Goal: Task Accomplishment & Management: Manage account settings

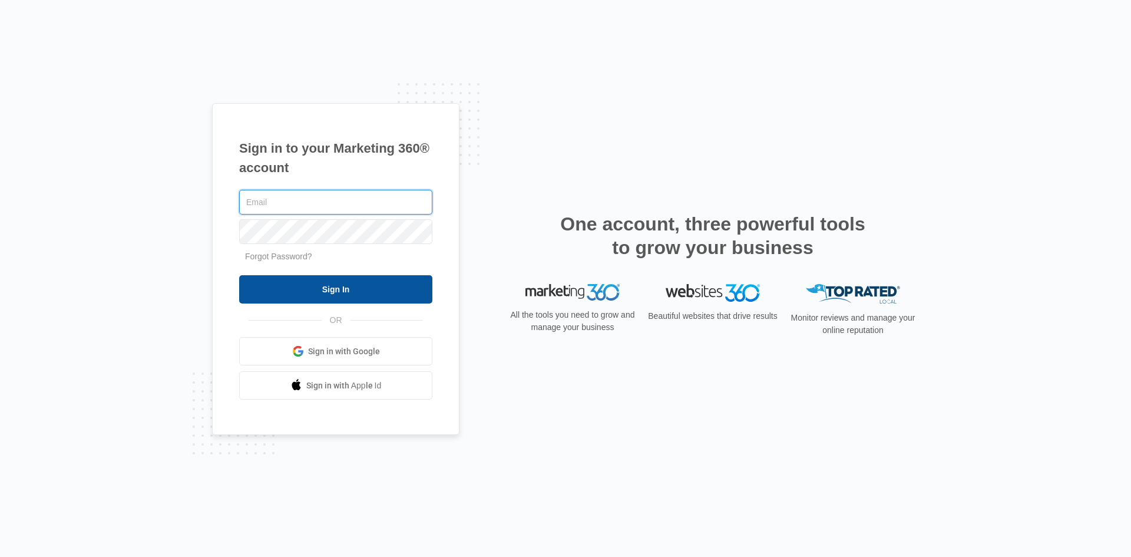
type input "[EMAIL_ADDRESS][DOMAIN_NAME]"
click at [345, 292] on input "Sign In" at bounding box center [335, 289] width 193 height 28
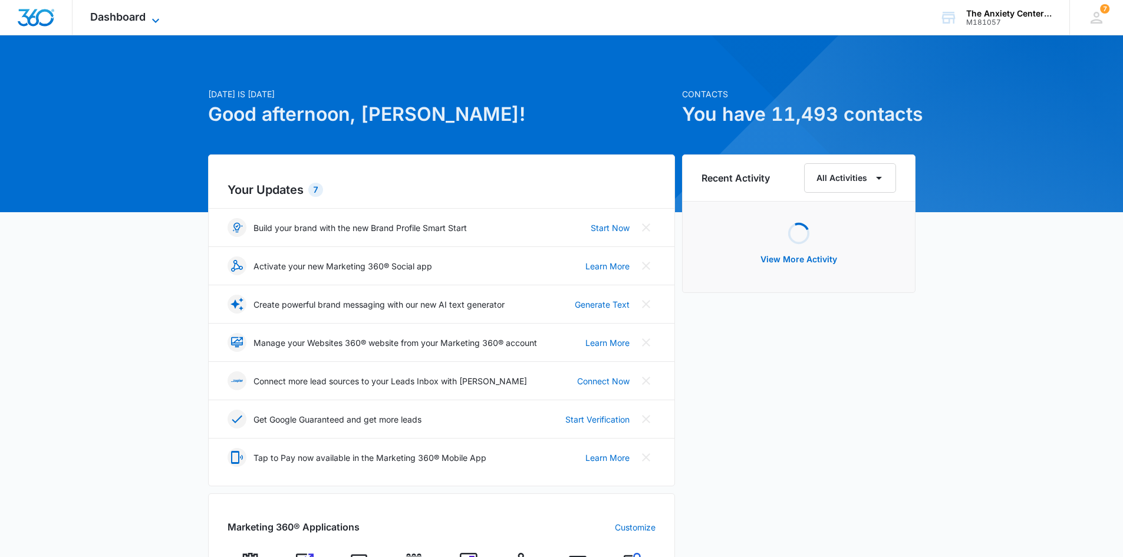
click at [160, 17] on icon at bounding box center [156, 21] width 14 height 14
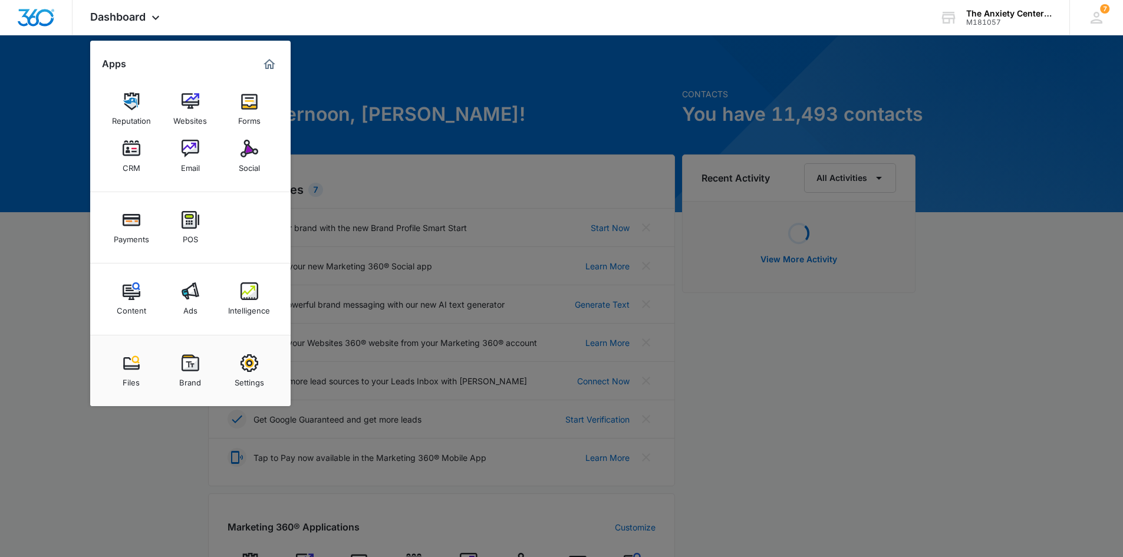
click at [135, 153] on img at bounding box center [132, 149] width 18 height 18
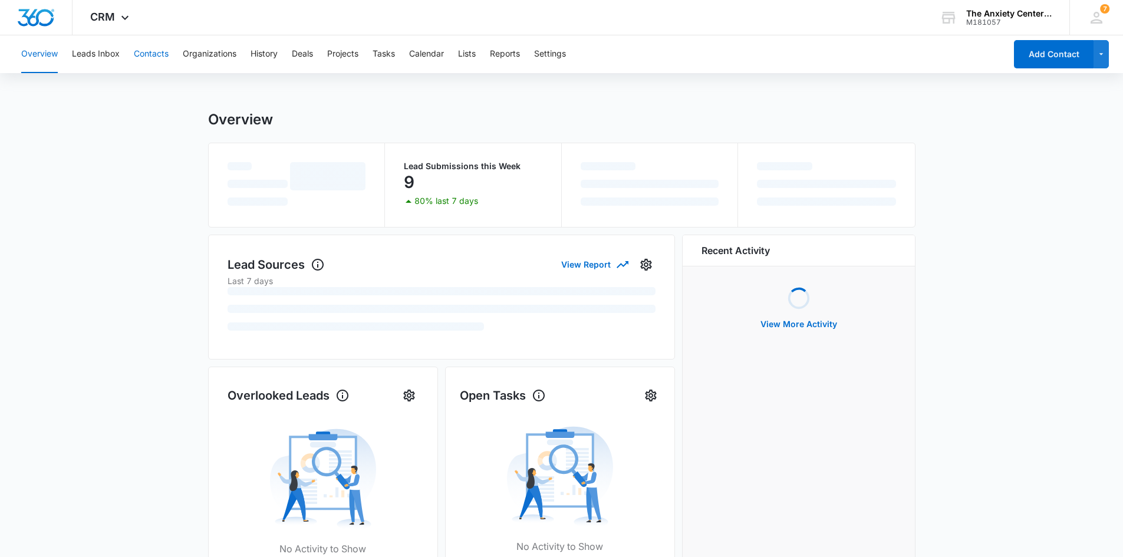
click at [146, 56] on button "Contacts" at bounding box center [151, 54] width 35 height 38
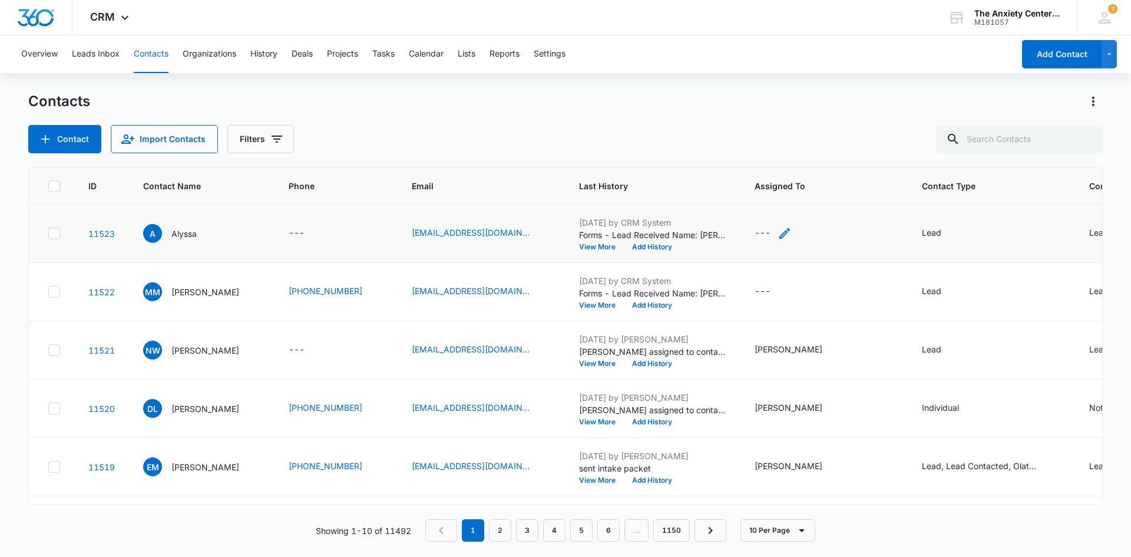
click at [781, 232] on icon "Assigned To - - Select to Edit Field" at bounding box center [785, 233] width 14 height 14
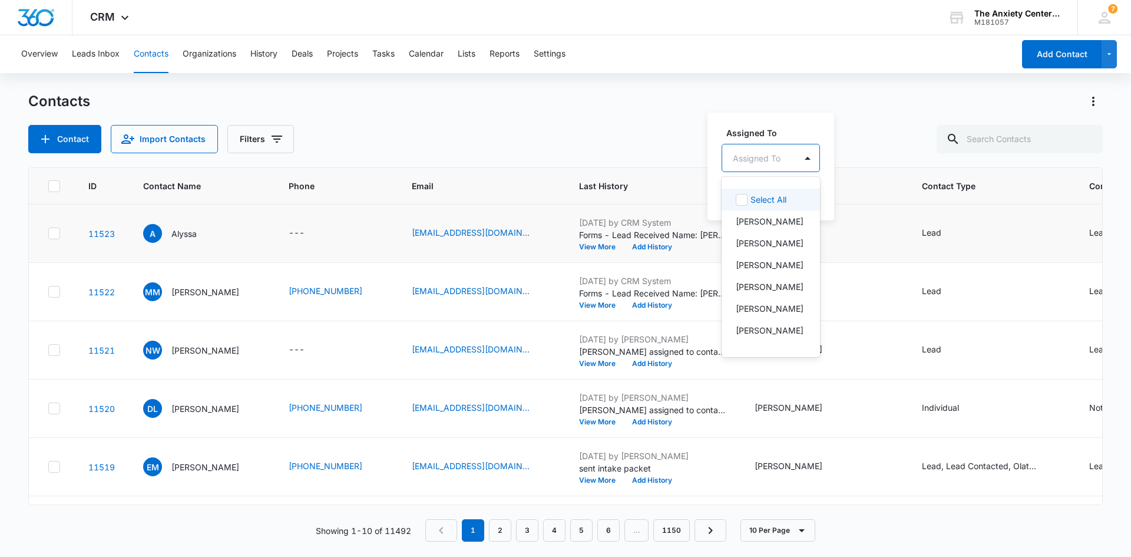
click at [762, 159] on div at bounding box center [757, 158] width 48 height 15
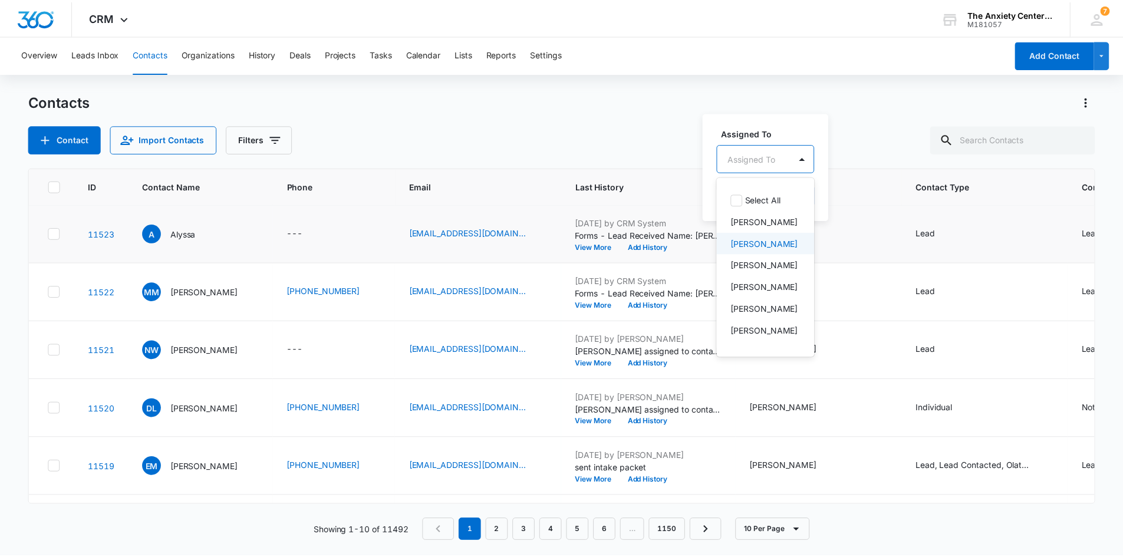
scroll to position [59, 0]
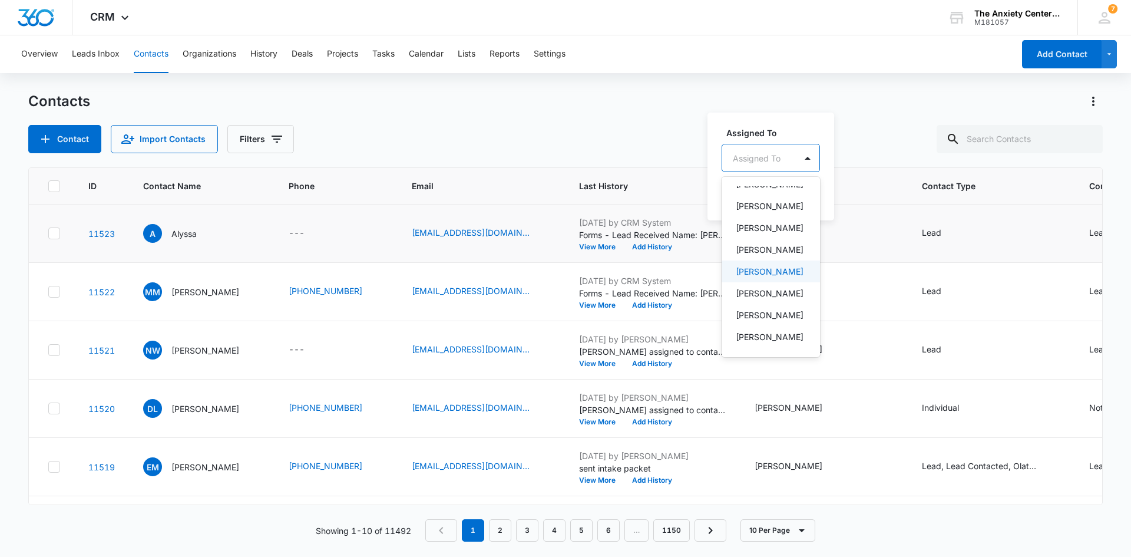
click at [759, 278] on p "[PERSON_NAME]" at bounding box center [770, 271] width 68 height 12
drag, startPoint x: 801, startPoint y: 115, endPoint x: 813, endPoint y: 131, distance: 20.3
click at [801, 116] on div "Assigned To option [PERSON_NAME], selected. 21 results available. Use Up and Do…" at bounding box center [789, 165] width 163 height 109
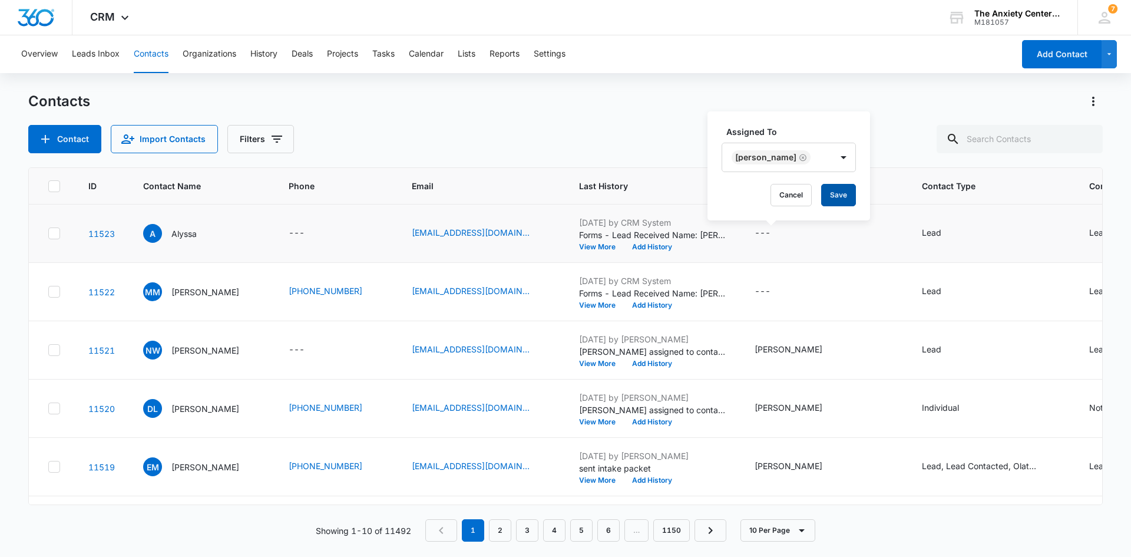
click at [856, 197] on button "Save" at bounding box center [839, 195] width 35 height 22
drag, startPoint x: 126, startPoint y: 14, endPoint x: 151, endPoint y: 52, distance: 45.9
click at [125, 14] on icon at bounding box center [125, 18] width 14 height 14
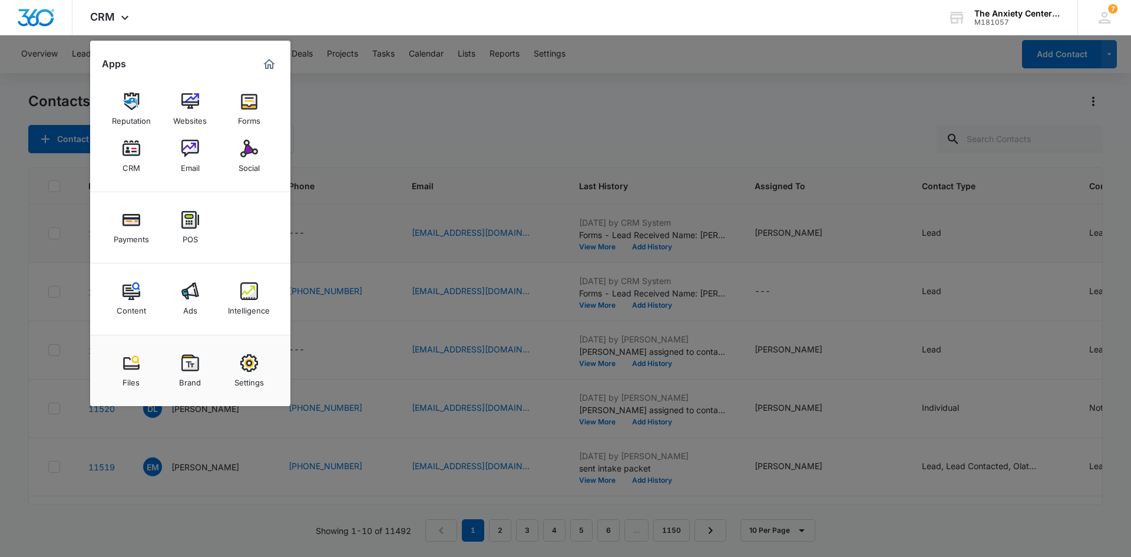
drag, startPoint x: 248, startPoint y: 301, endPoint x: 316, endPoint y: 184, distance: 135.5
click at [248, 301] on div "Intelligence" at bounding box center [249, 307] width 42 height 15
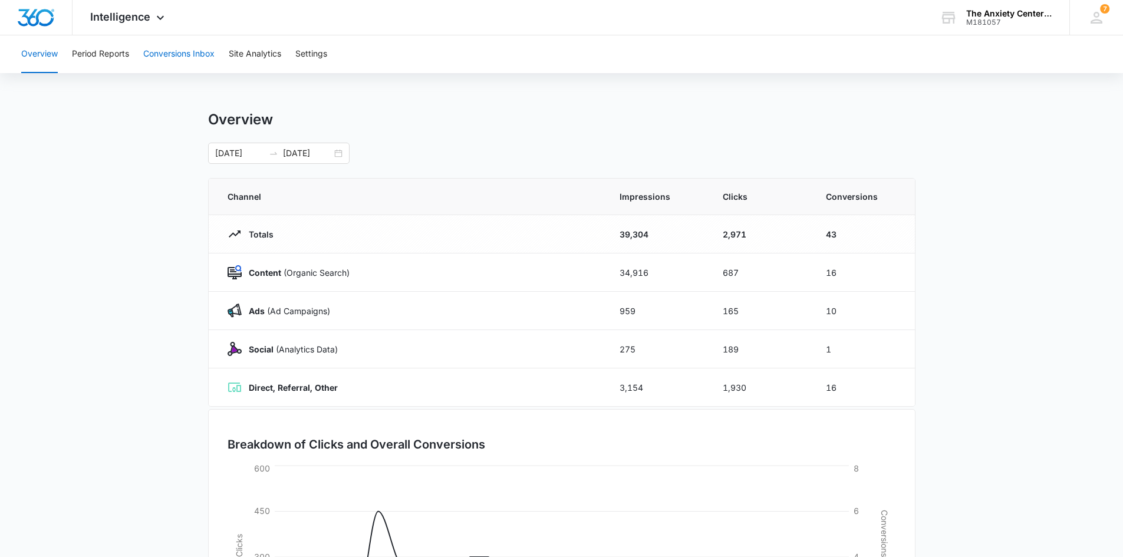
click at [184, 56] on button "Conversions Inbox" at bounding box center [178, 54] width 71 height 38
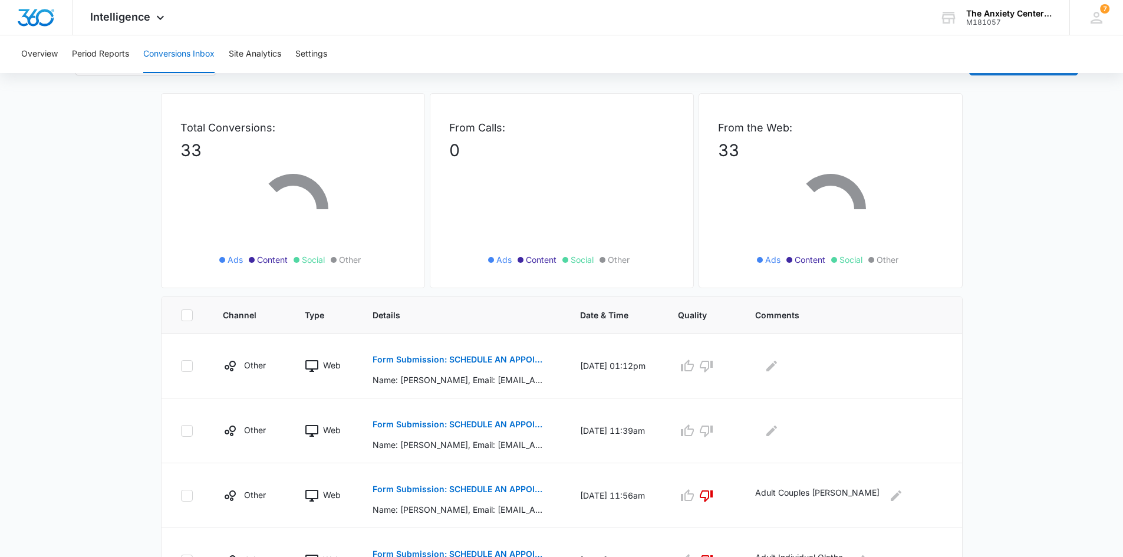
scroll to position [177, 0]
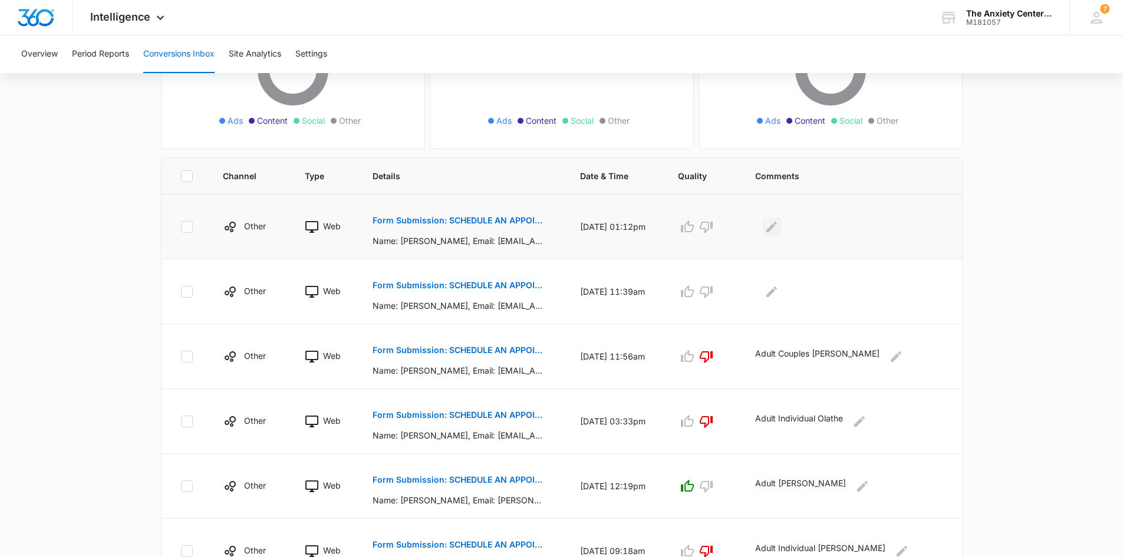
click at [778, 226] on icon "Edit Comments" at bounding box center [771, 227] width 14 height 14
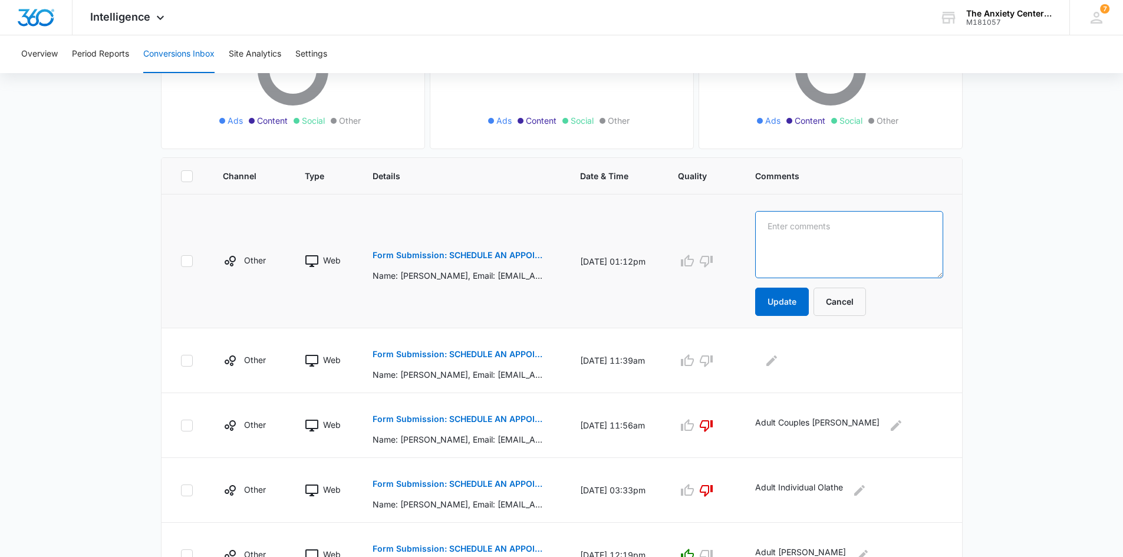
click at [794, 226] on textarea at bounding box center [849, 244] width 188 height 67
click at [817, 222] on textarea "Aduly Individual Olathe" at bounding box center [849, 244] width 188 height 67
type textarea "Adult Individual Olathe"
click at [807, 301] on button "Update" at bounding box center [782, 302] width 54 height 28
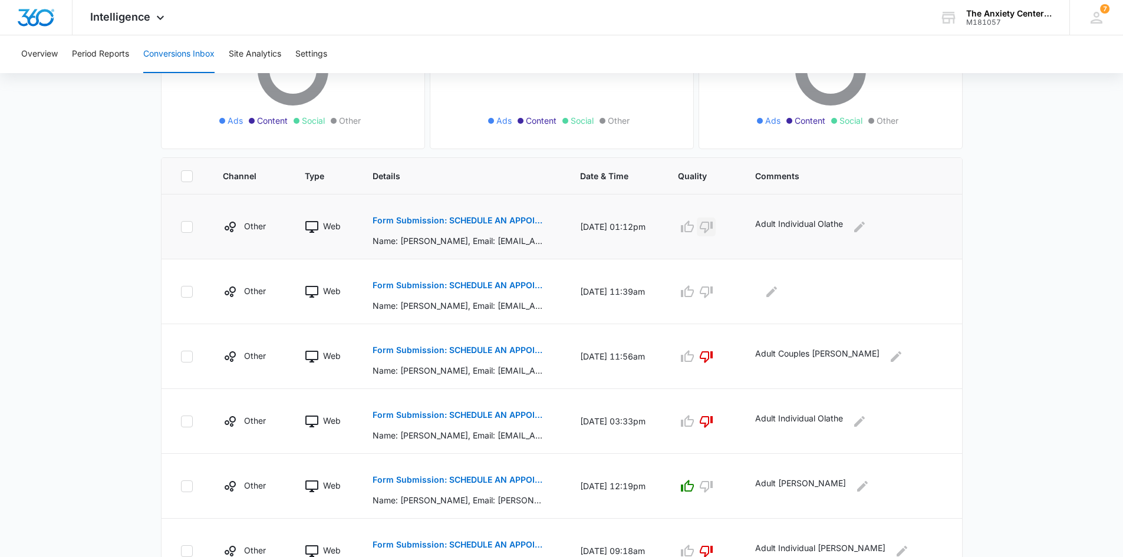
click at [713, 227] on icon "button" at bounding box center [706, 227] width 14 height 14
click at [713, 293] on icon "button" at bounding box center [706, 292] width 14 height 14
click at [866, 227] on icon "Edit Comments" at bounding box center [859, 227] width 14 height 14
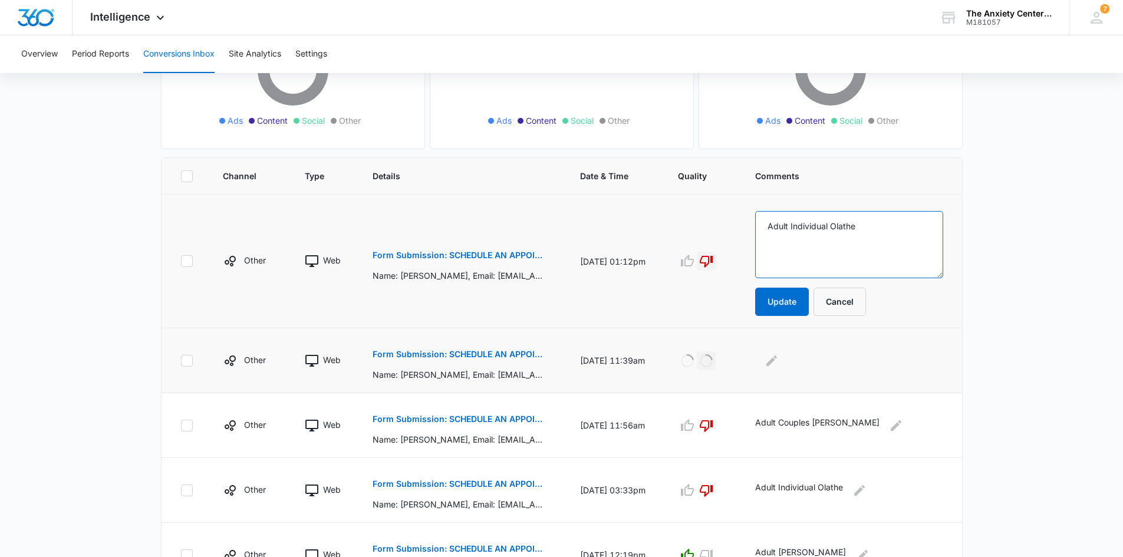
drag, startPoint x: 793, startPoint y: 228, endPoint x: 905, endPoint y: 229, distance: 112.0
click at [905, 229] on textarea "Adult Individual Olathe" at bounding box center [849, 244] width 188 height 67
click at [866, 293] on button "Cancel" at bounding box center [839, 302] width 52 height 28
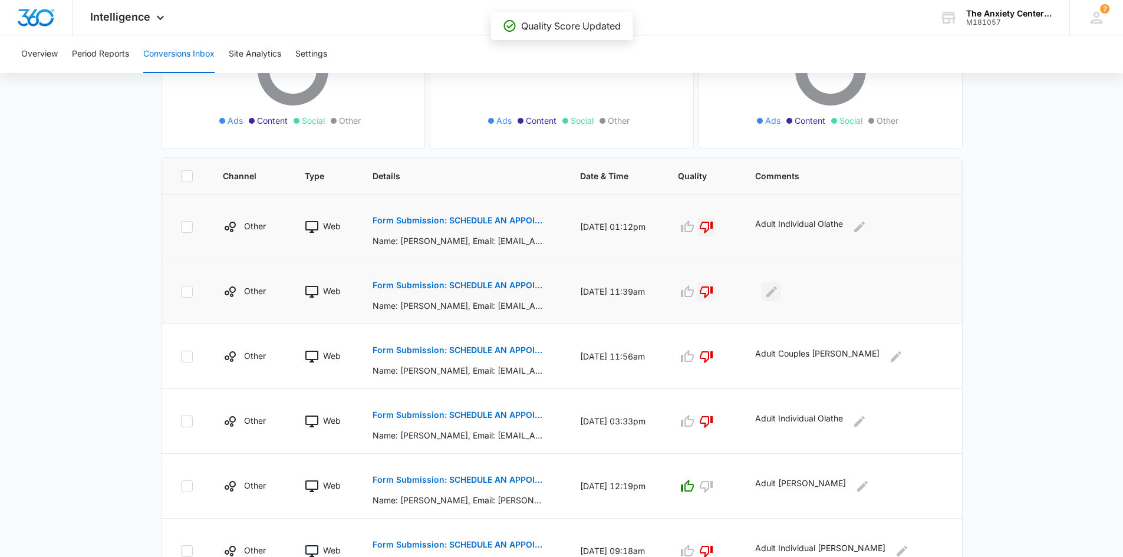
click at [778, 285] on icon "Edit Comments" at bounding box center [771, 292] width 14 height 14
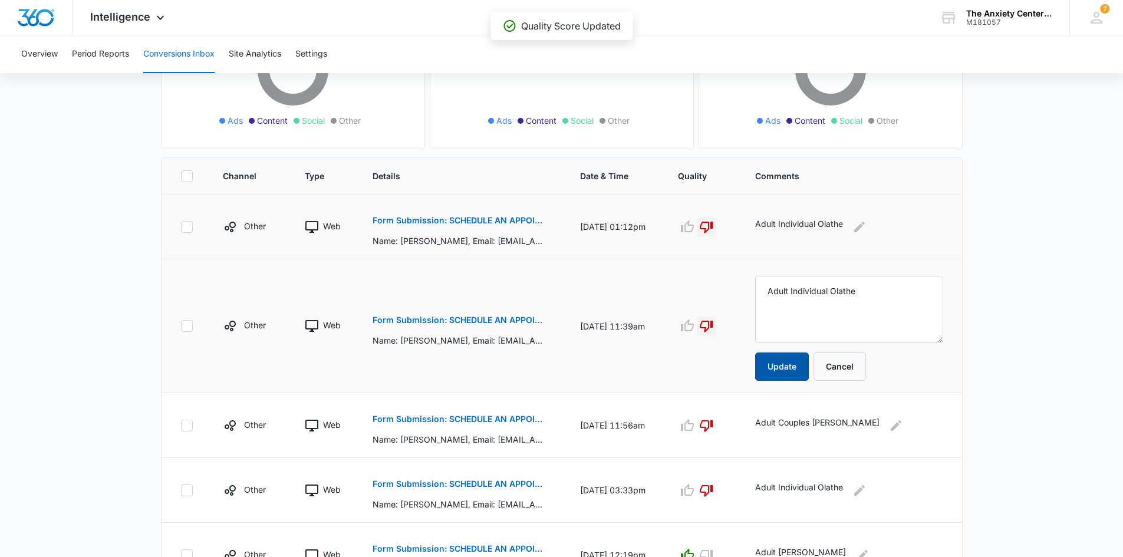
type textarea "Adult Individual Olathe"
click at [809, 368] on button "Update" at bounding box center [782, 366] width 54 height 28
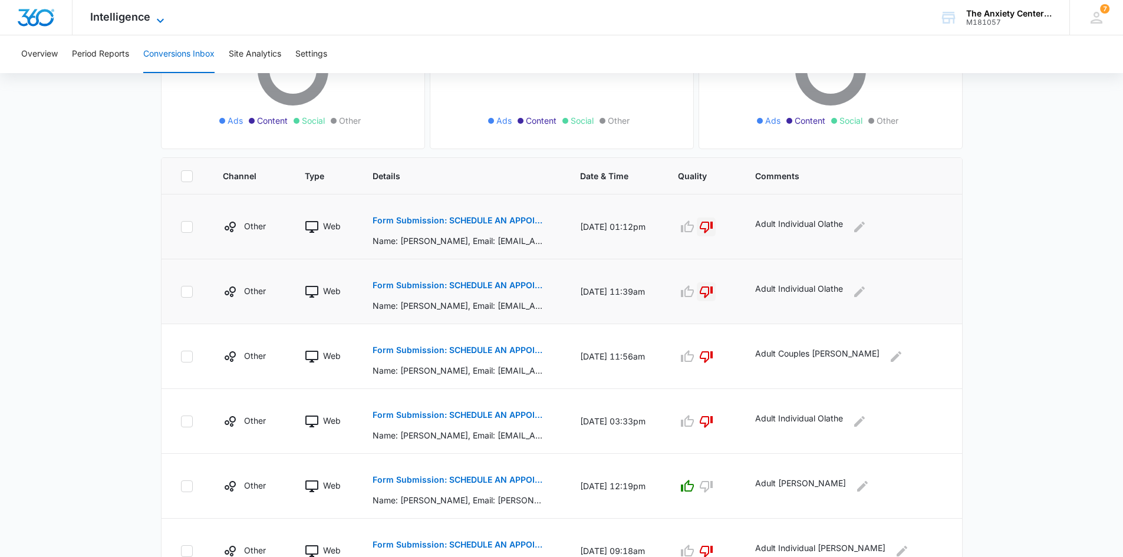
click at [163, 18] on icon at bounding box center [160, 21] width 14 height 14
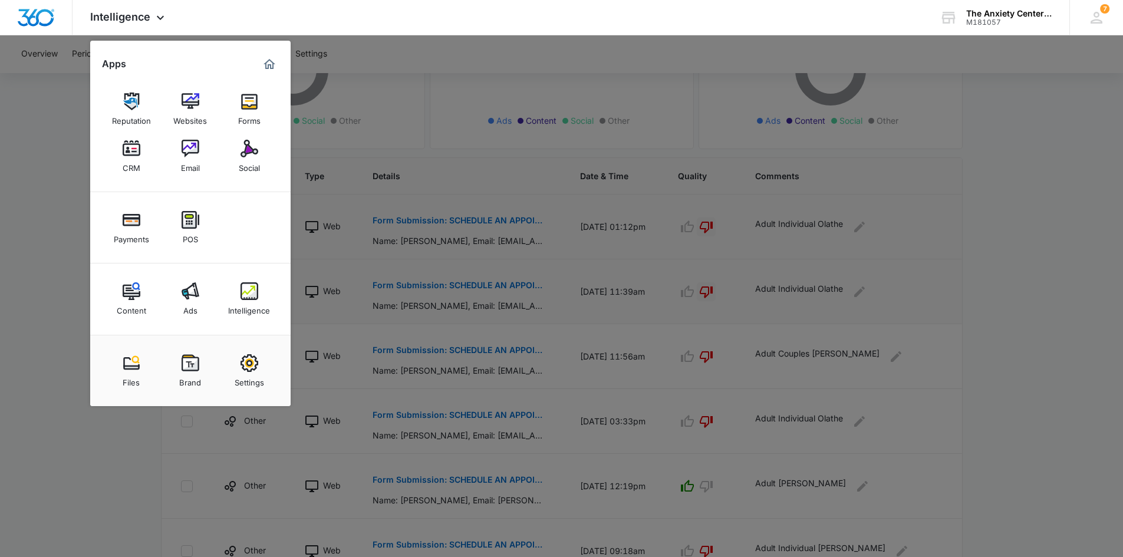
click at [142, 164] on link "CRM" at bounding box center [131, 156] width 45 height 45
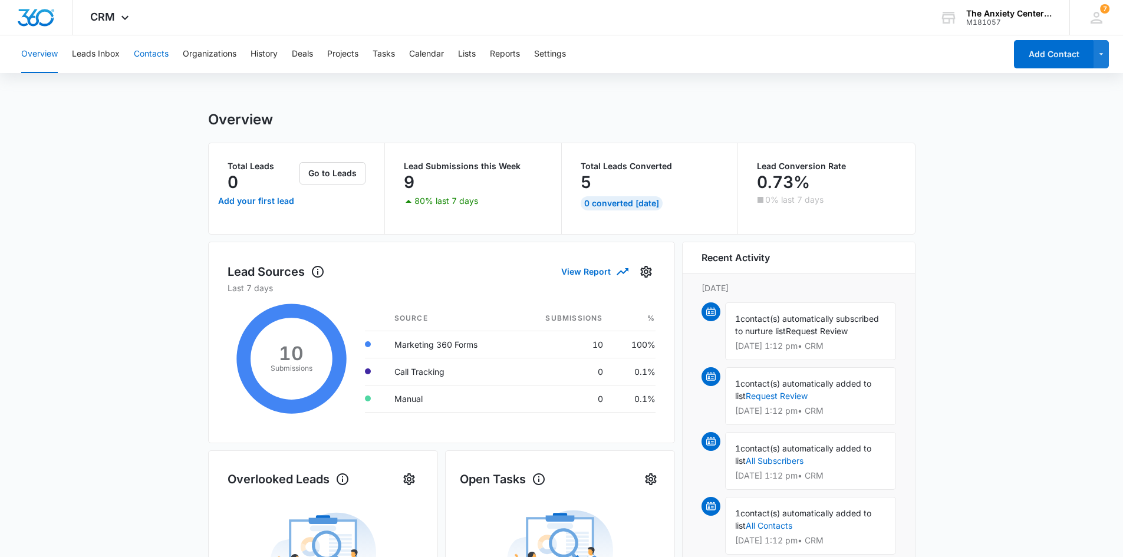
drag, startPoint x: 154, startPoint y: 53, endPoint x: 377, endPoint y: 105, distance: 228.9
click at [154, 53] on button "Contacts" at bounding box center [151, 54] width 35 height 38
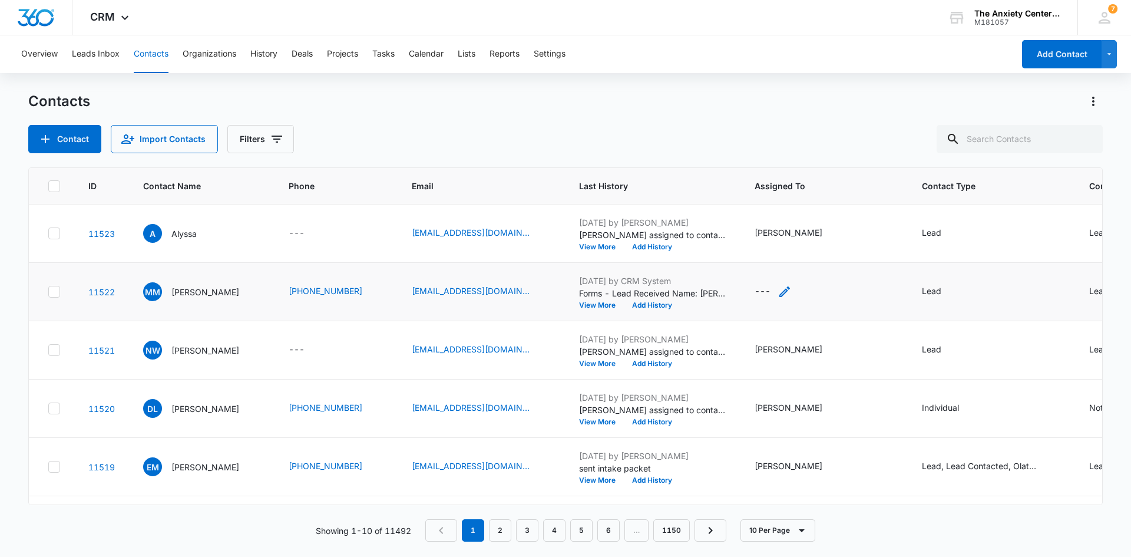
click at [781, 291] on icon "Assigned To - - Select to Edit Field" at bounding box center [785, 292] width 14 height 14
click at [772, 215] on div at bounding box center [757, 216] width 48 height 15
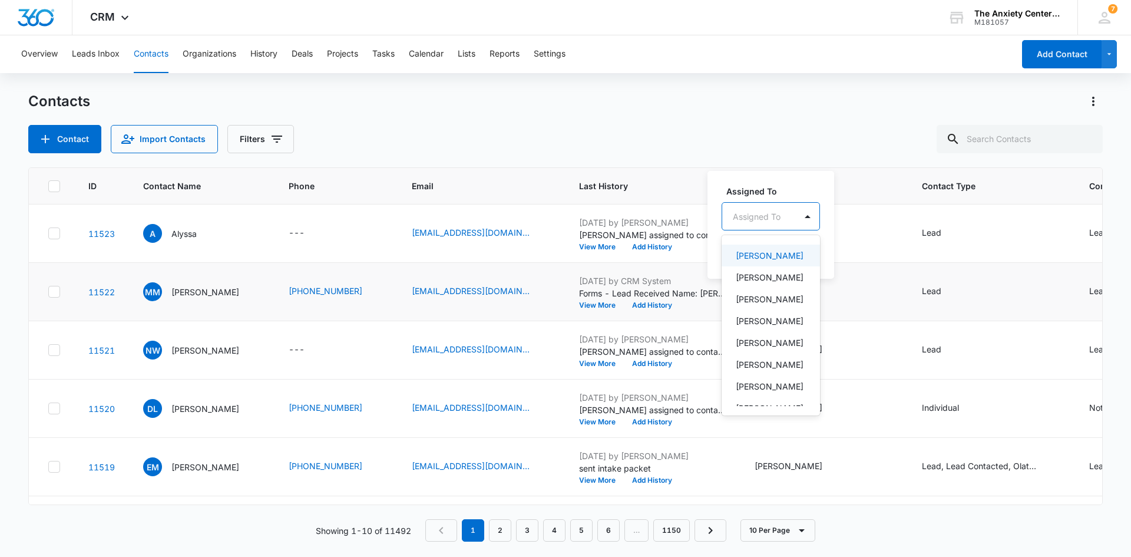
click at [777, 262] on p "[PERSON_NAME]" at bounding box center [770, 255] width 68 height 12
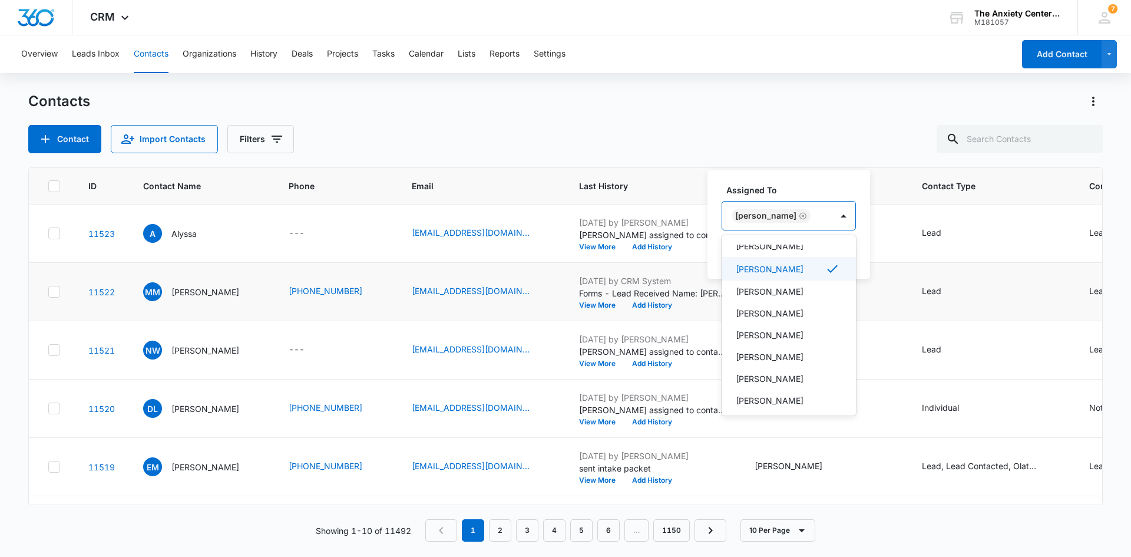
click at [804, 180] on div "Assigned To option [PERSON_NAME], selected. 21 results available. Use Up and Do…" at bounding box center [789, 224] width 163 height 109
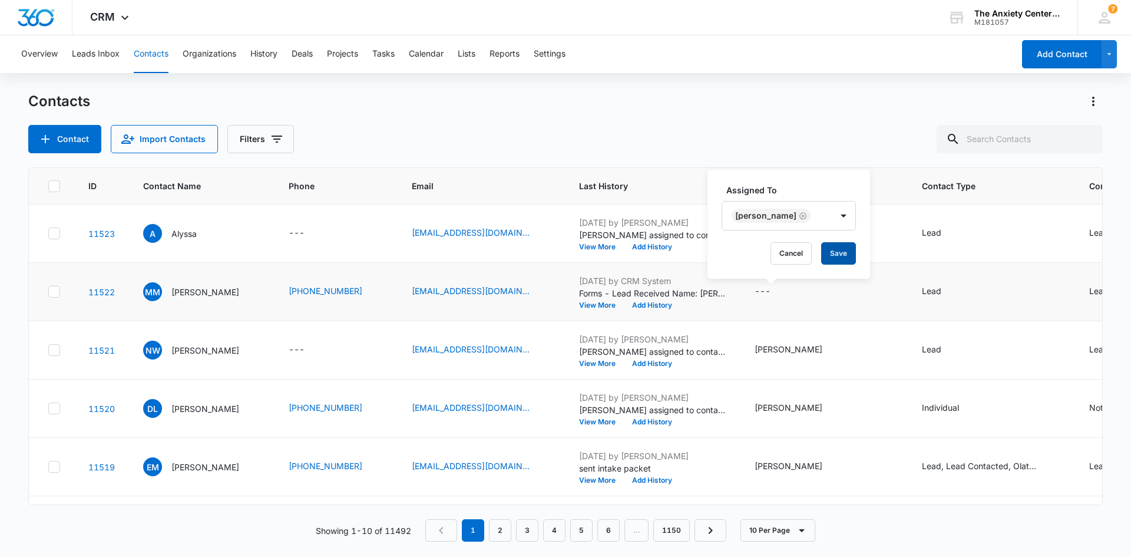
click at [822, 262] on button "Save" at bounding box center [839, 253] width 35 height 22
click at [951, 351] on icon "Contact Type - Lead - Select to Edit Field" at bounding box center [956, 350] width 11 height 11
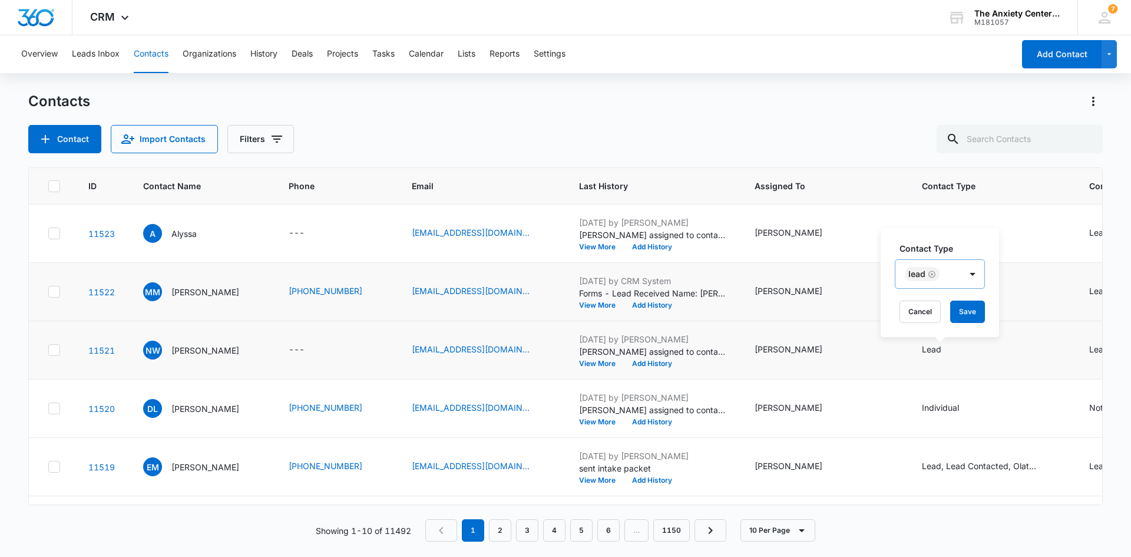
click at [932, 272] on icon "Remove Lead" at bounding box center [932, 274] width 8 height 9
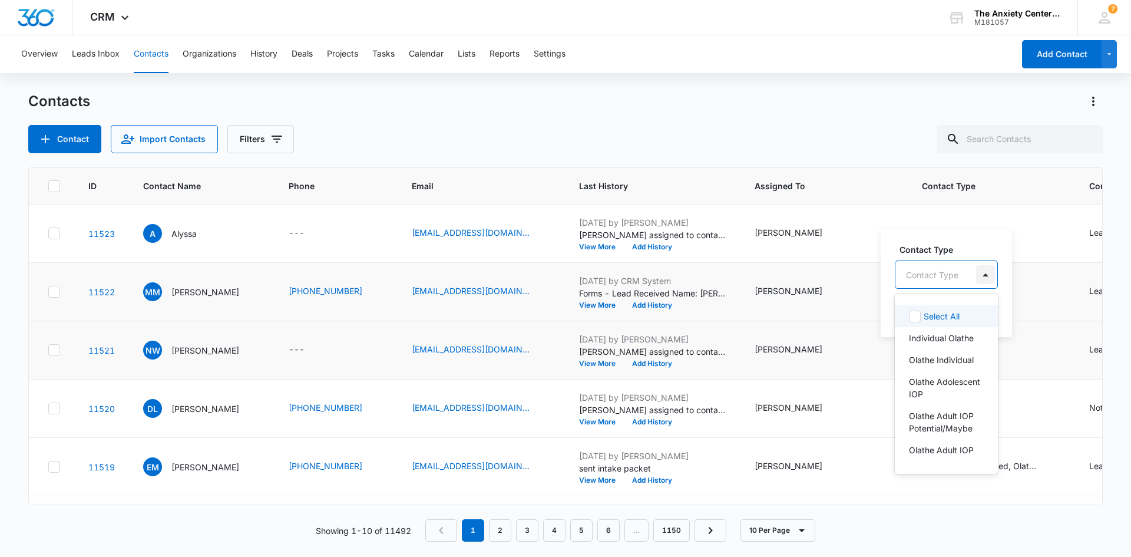
click at [988, 273] on div at bounding box center [985, 274] width 19 height 19
click at [959, 219] on td "Lead" at bounding box center [991, 233] width 167 height 58
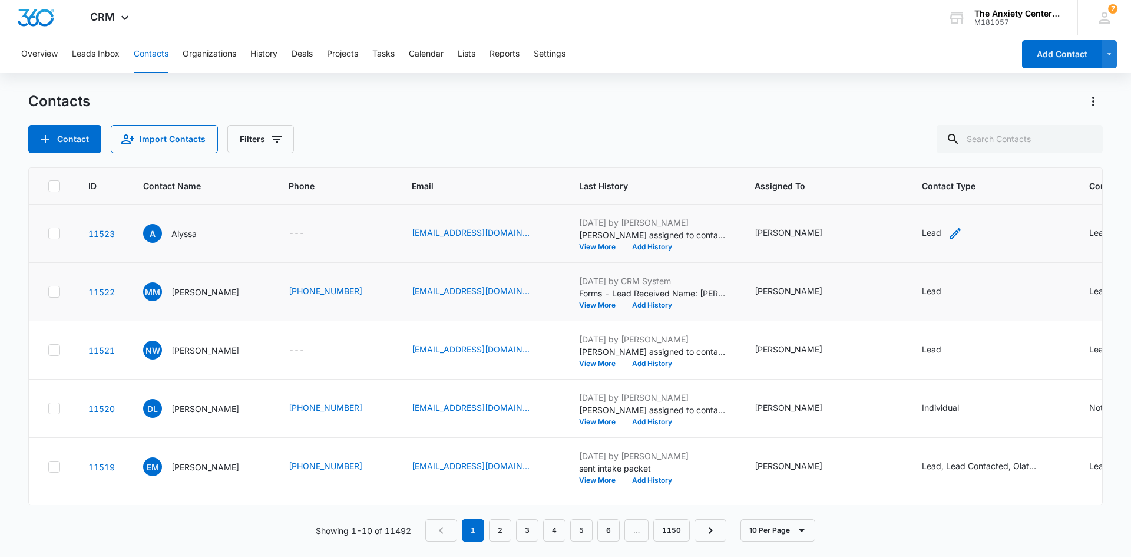
click at [949, 235] on icon "Contact Type - Lead - Select to Edit Field" at bounding box center [956, 233] width 14 height 14
click at [933, 156] on icon "Remove Lead" at bounding box center [932, 157] width 8 height 9
click at [934, 156] on div at bounding box center [932, 158] width 52 height 15
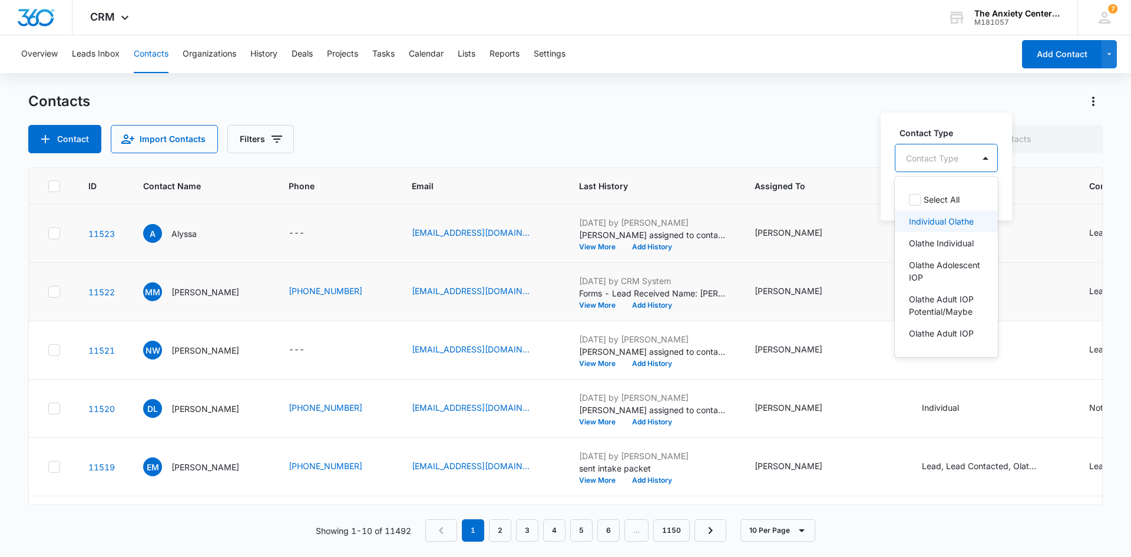
click at [966, 225] on p "Individual Olathe" at bounding box center [941, 221] width 65 height 12
click at [1011, 118] on div "Contact Type option Individual Olathe, selected. 45 results available. Use Up a…" at bounding box center [965, 165] width 169 height 109
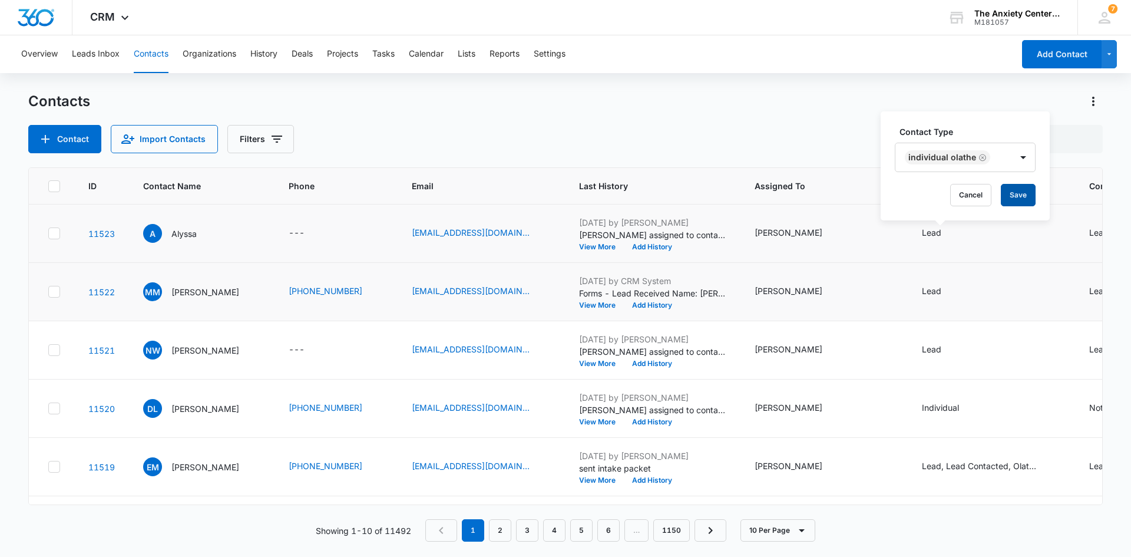
click at [1029, 194] on button "Save" at bounding box center [1018, 195] width 35 height 22
click at [951, 351] on icon "Contact Type - Lead - Select to Edit Field" at bounding box center [956, 350] width 11 height 11
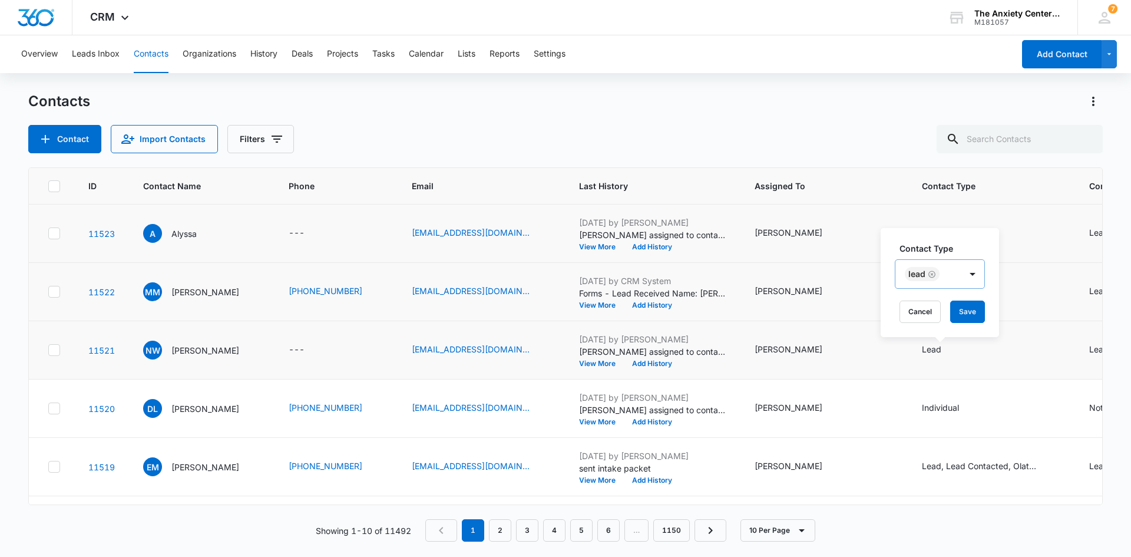
click at [933, 273] on icon "Remove Lead" at bounding box center [932, 274] width 8 height 9
click at [932, 273] on div at bounding box center [932, 275] width 52 height 15
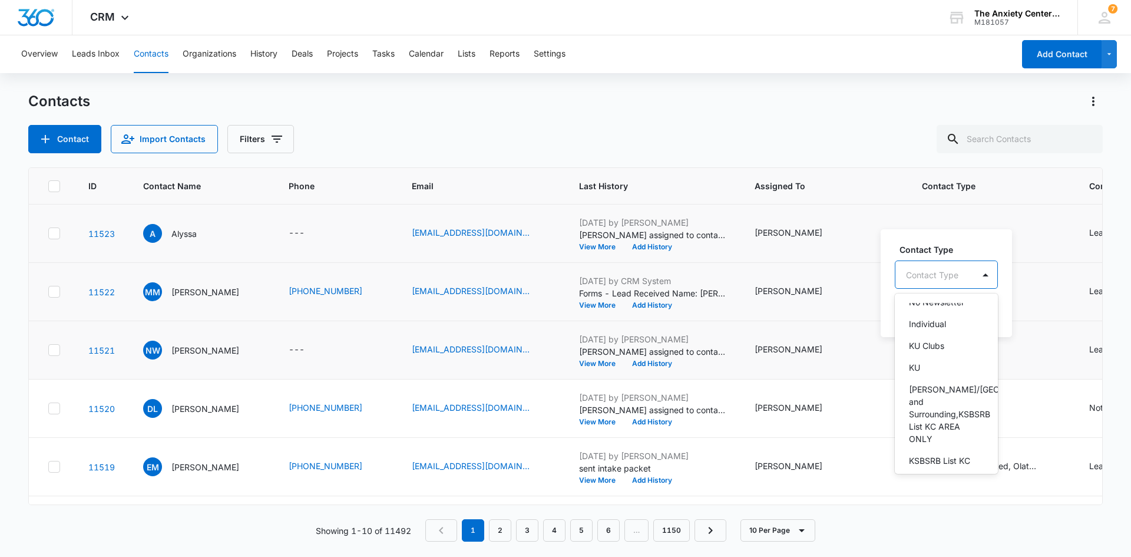
scroll to position [471, 0]
click at [948, 311] on div "Individual" at bounding box center [945, 305] width 72 height 12
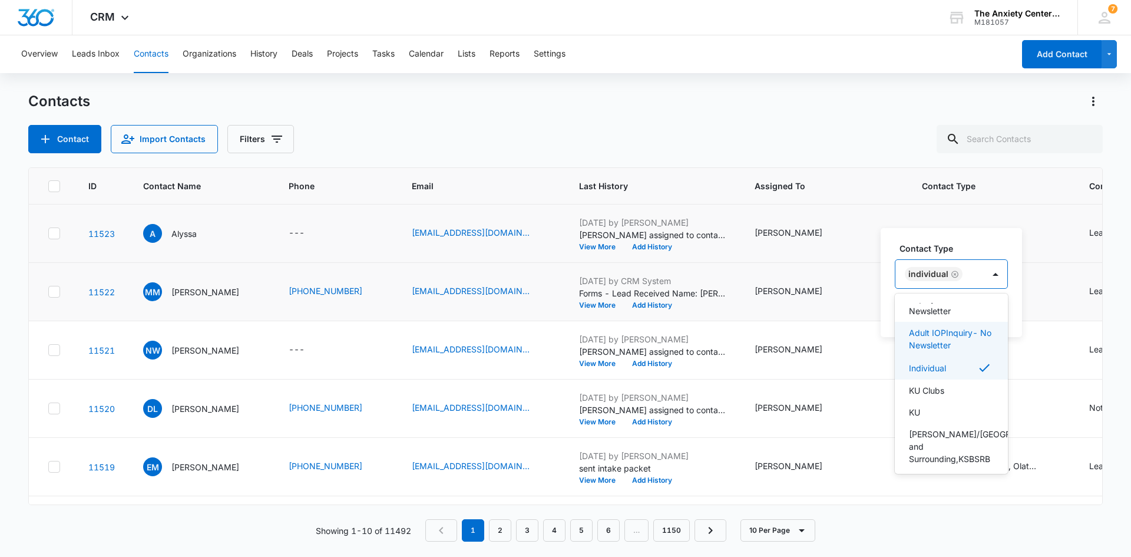
click at [981, 226] on div "Individual Olathe" at bounding box center [954, 232] width 65 height 12
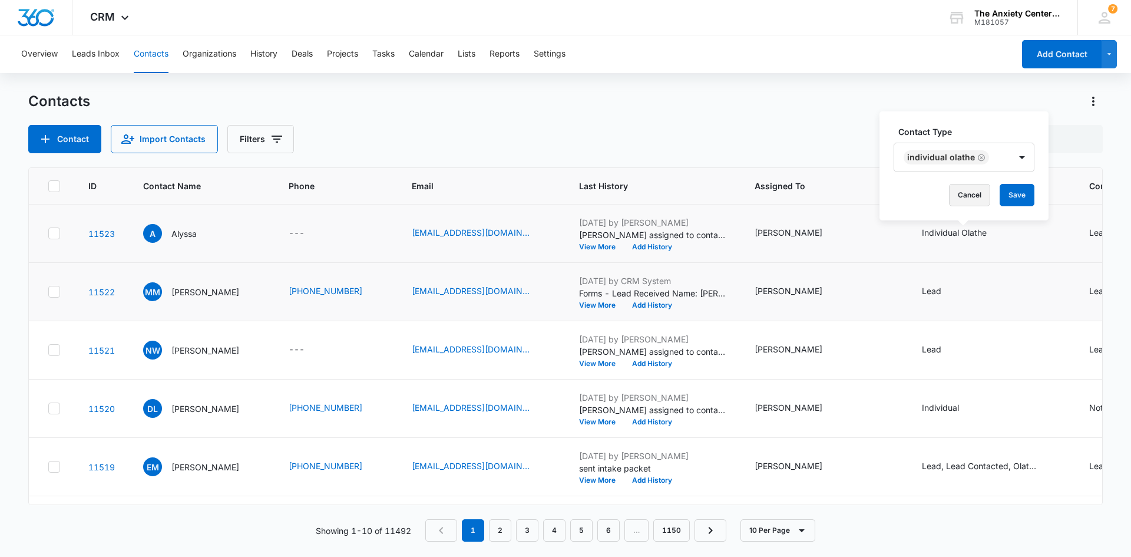
click at [975, 195] on button "Cancel" at bounding box center [969, 195] width 41 height 22
click at [950, 349] on icon "Contact Type - Lead - Select to Edit Field" at bounding box center [956, 350] width 14 height 14
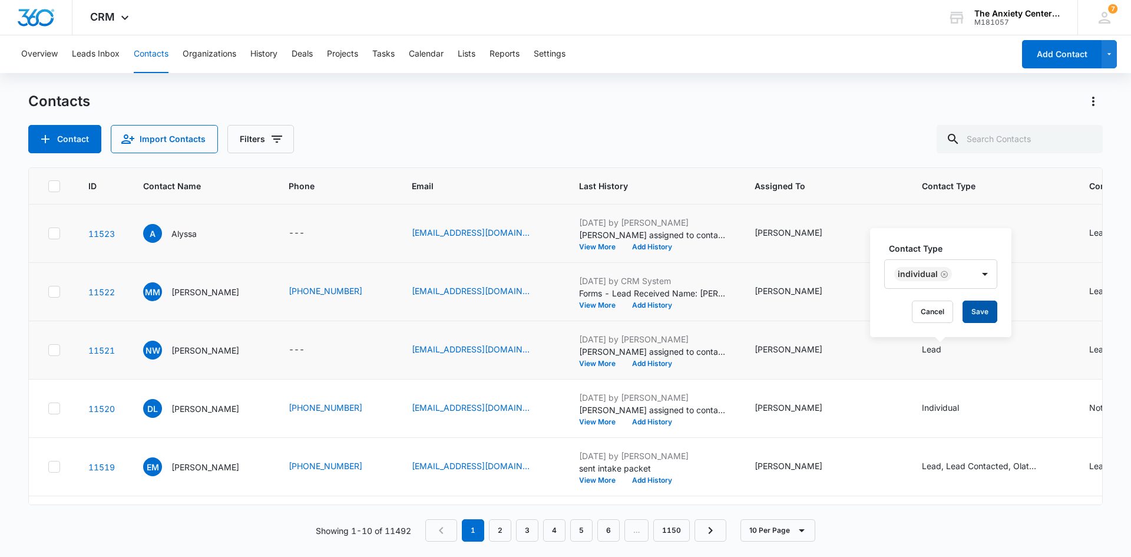
click at [981, 311] on button "Save" at bounding box center [980, 312] width 35 height 22
click at [950, 292] on icon "Contact Type - Lead - Select to Edit Field" at bounding box center [956, 292] width 14 height 14
click at [932, 215] on icon "Remove Lead" at bounding box center [932, 216] width 8 height 9
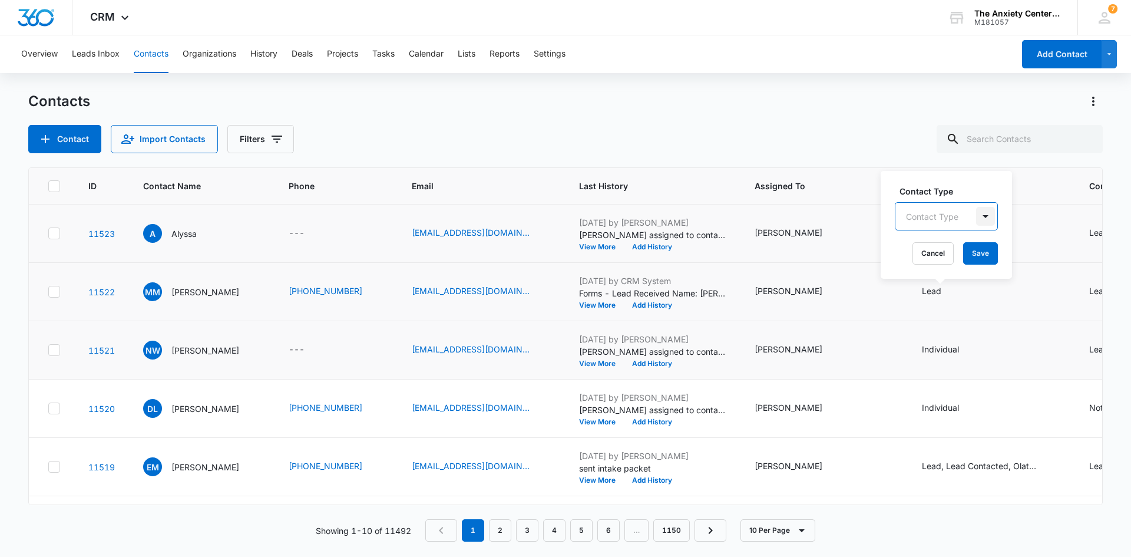
click at [981, 215] on div at bounding box center [985, 216] width 19 height 19
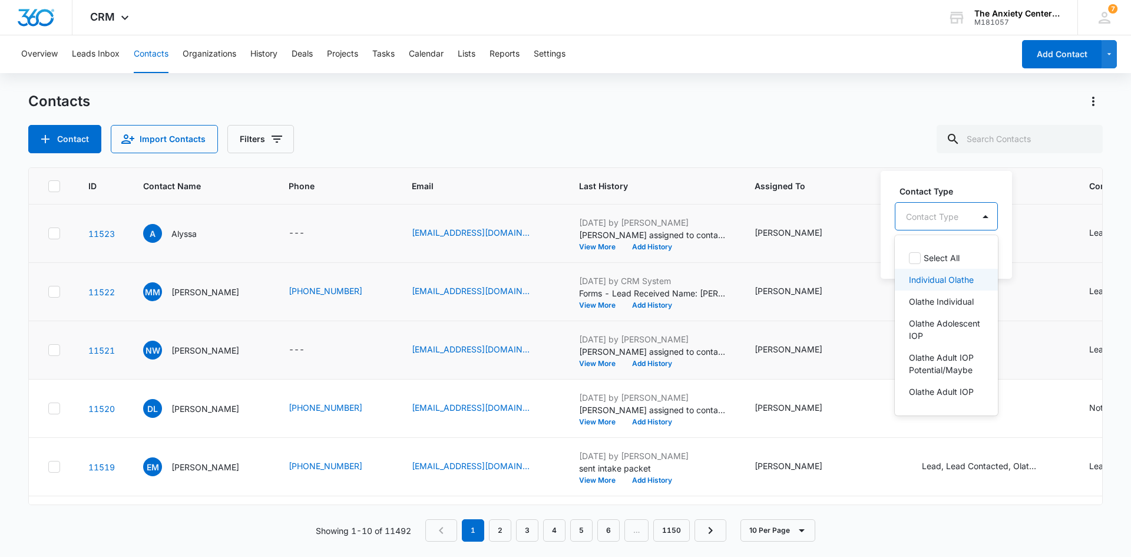
click at [970, 286] on p "Individual Olathe" at bounding box center [941, 279] width 65 height 12
click at [980, 180] on div "Contact Type option Individual Olathe, selected. 45 results available. Use Up a…" at bounding box center [965, 224] width 169 height 109
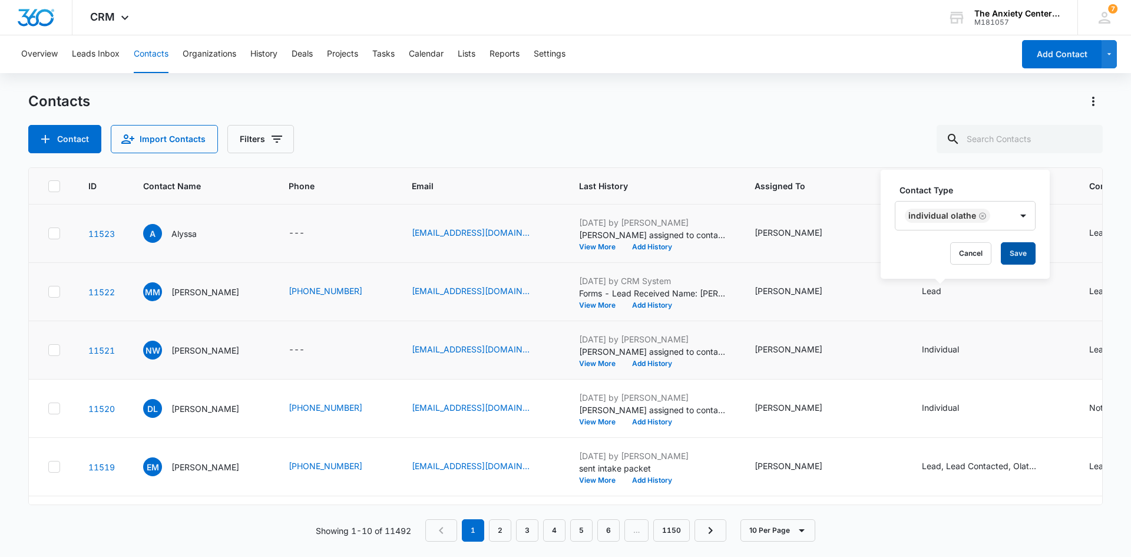
click at [1014, 253] on button "Save" at bounding box center [1018, 253] width 35 height 22
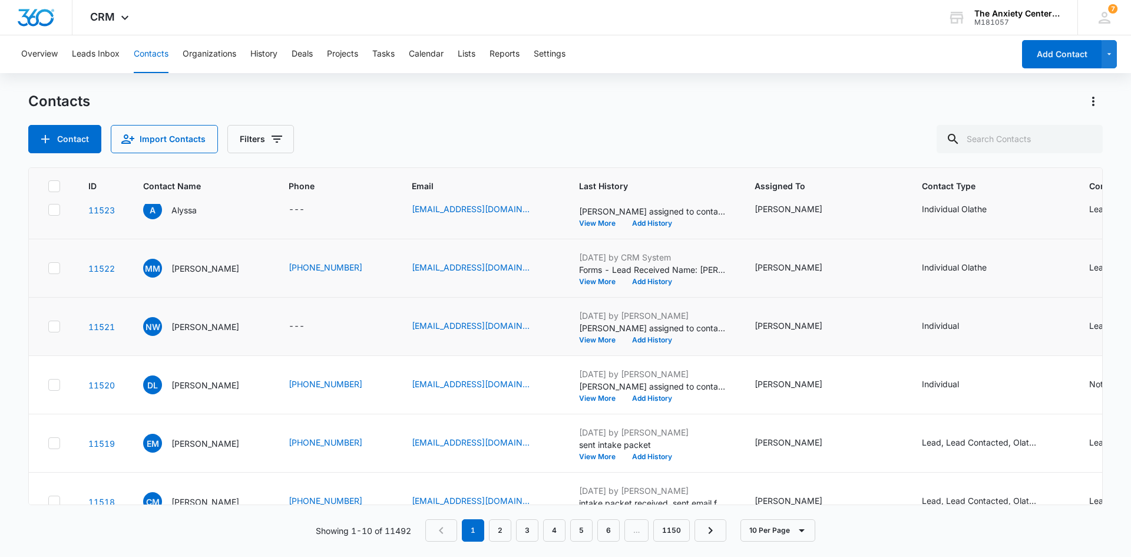
scroll to position [0, 0]
